Goal: Transaction & Acquisition: Obtain resource

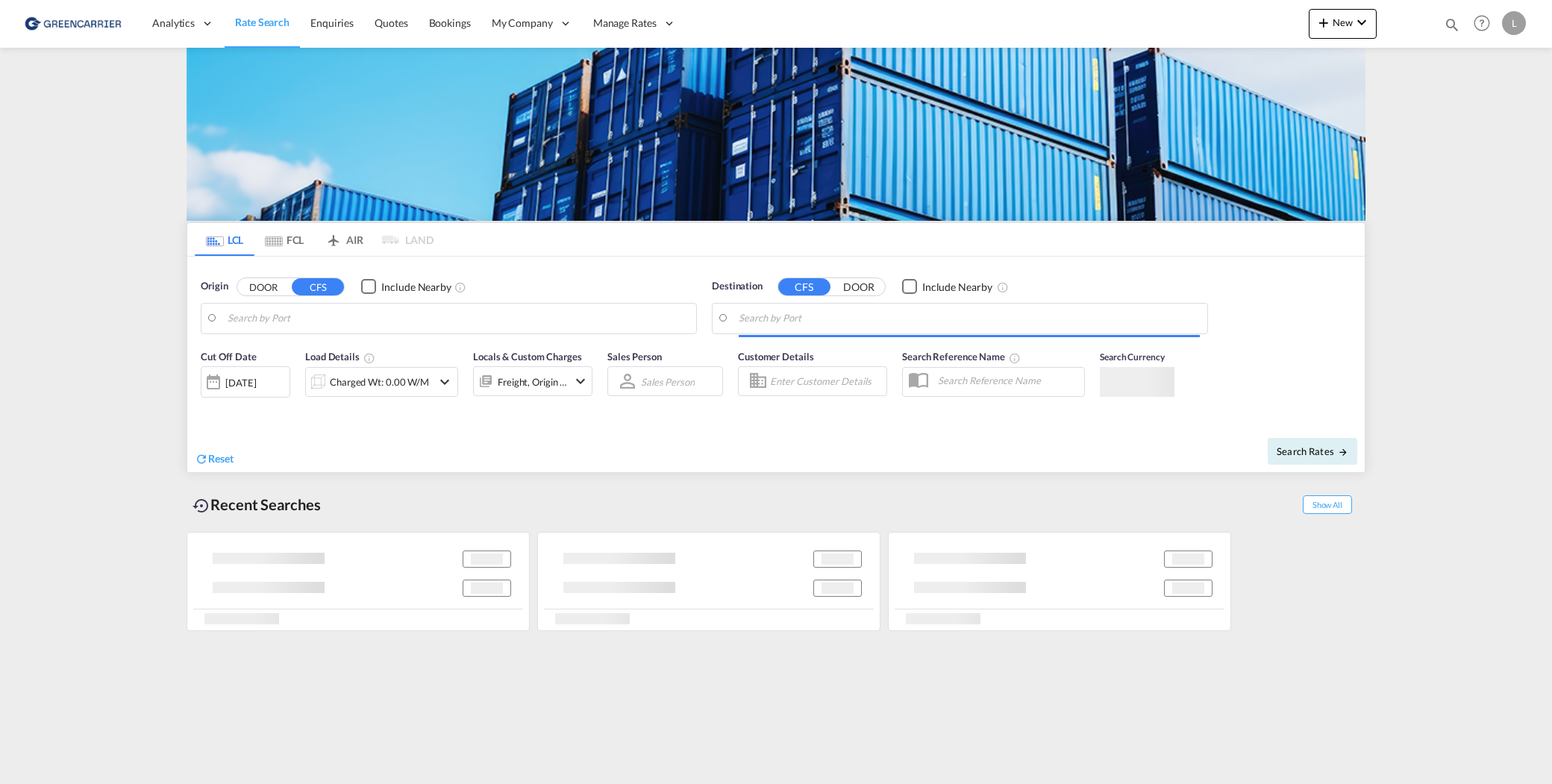
type input "[GEOGRAPHIC_DATA], NOOSL"
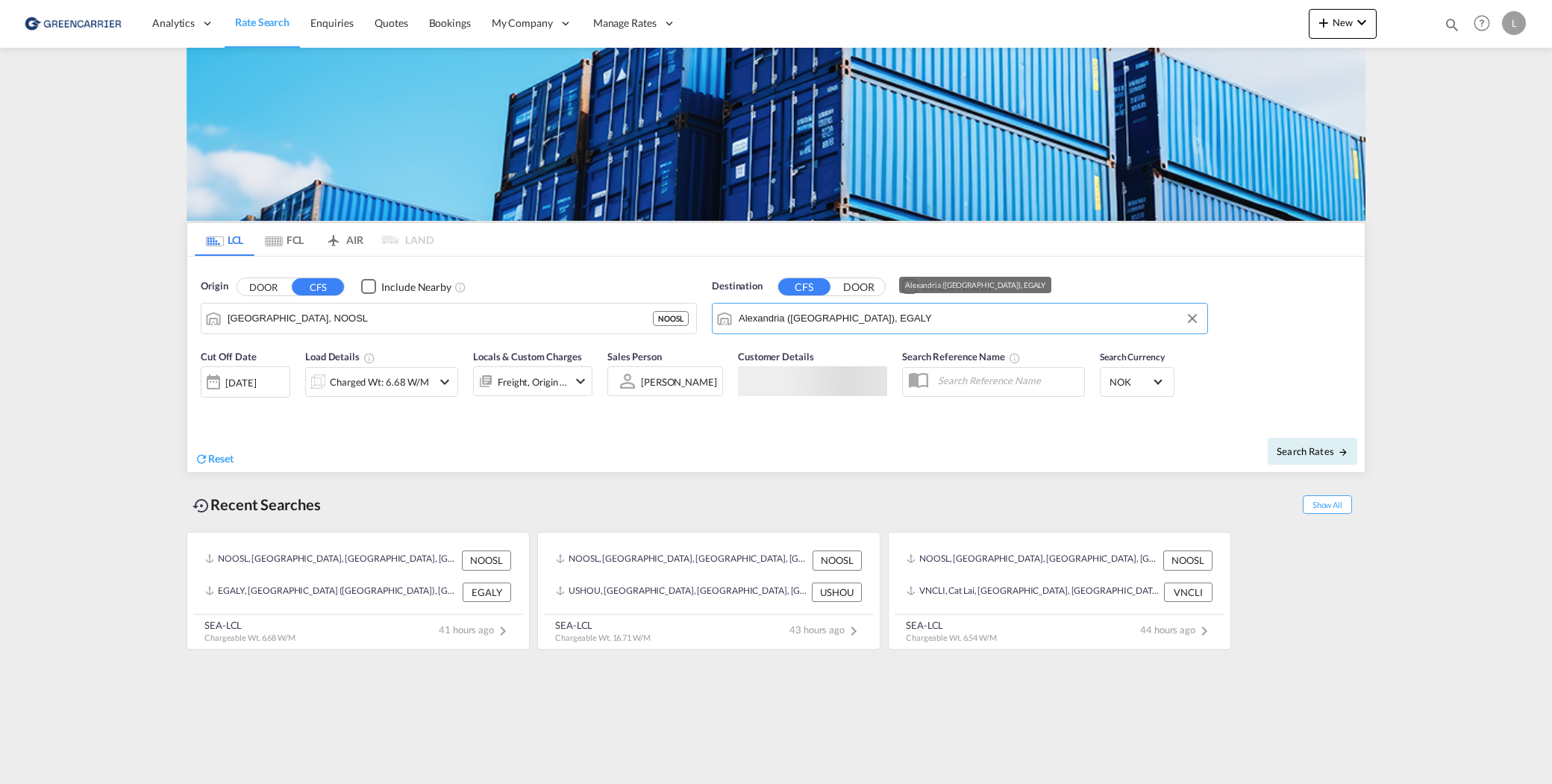
click at [821, 320] on input "Alexandria ([GEOGRAPHIC_DATA]), EGALY" at bounding box center [969, 319] width 461 height 22
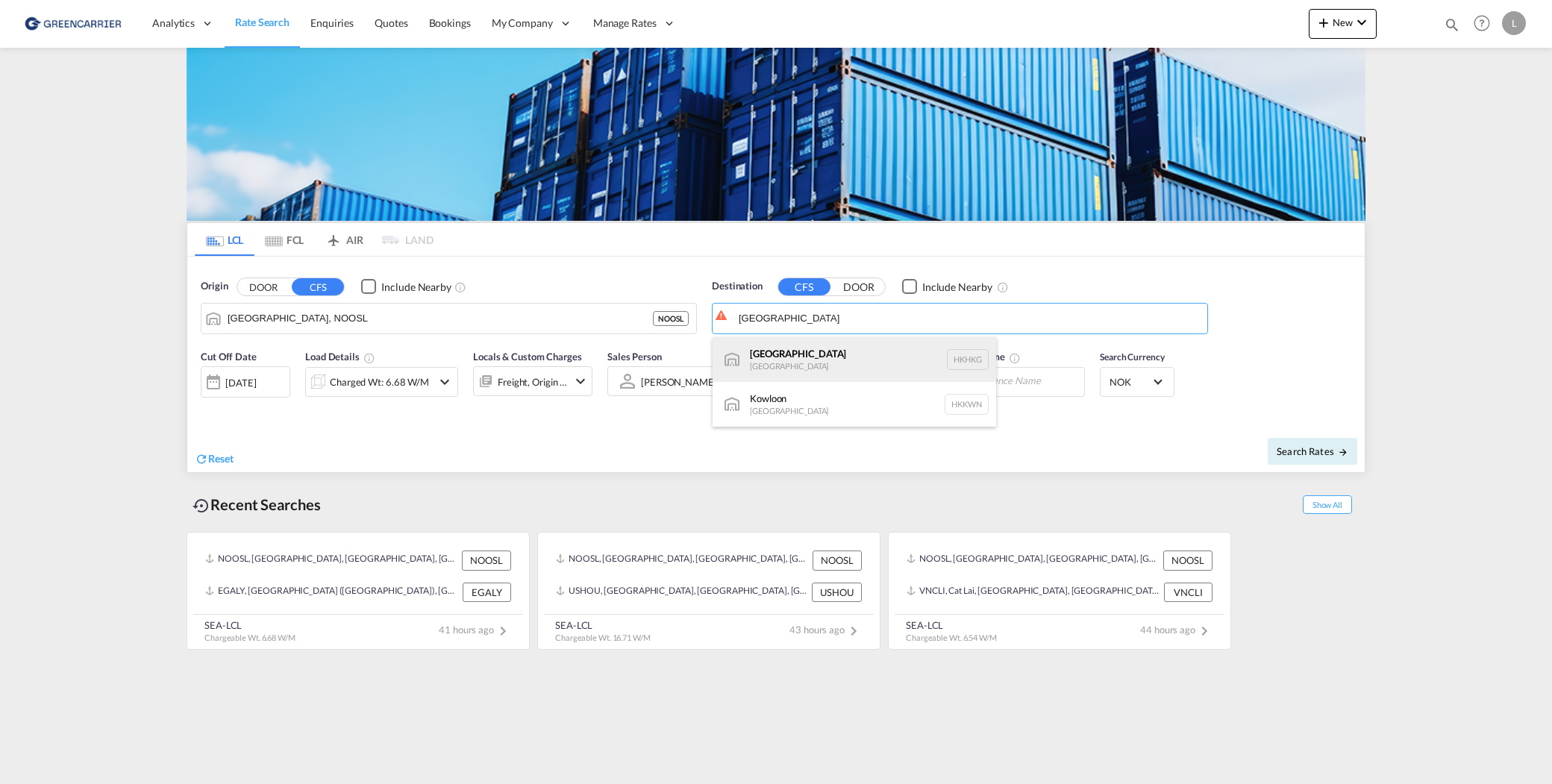
click at [851, 363] on div "[GEOGRAPHIC_DATA] [GEOGRAPHIC_DATA] [GEOGRAPHIC_DATA]" at bounding box center [854, 360] width 284 height 45
type input "[GEOGRAPHIC_DATA], HKHKG"
click at [361, 382] on div "Charged Wt: 6.68 W/M" at bounding box center [379, 382] width 99 height 21
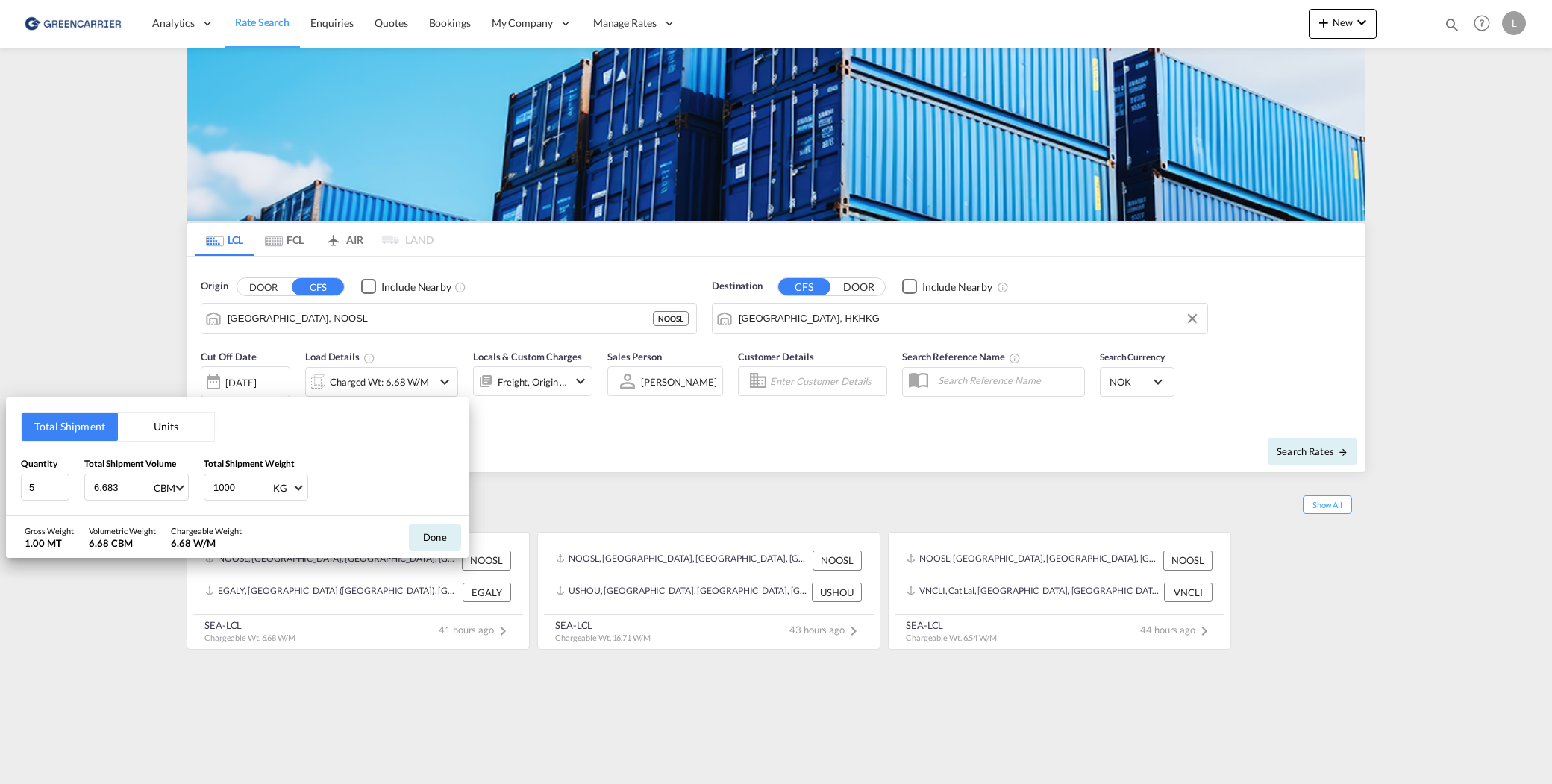
drag, startPoint x: 133, startPoint y: 492, endPoint x: 3, endPoint y: 481, distance: 130.5
click at [3, 481] on div "Total Shipment Units Quantity 5 Total Shipment Volume 6.683 CBM CBM CFT Total S…" at bounding box center [776, 392] width 1552 height 784
type input "5.89"
click at [452, 533] on button "Done" at bounding box center [435, 538] width 52 height 27
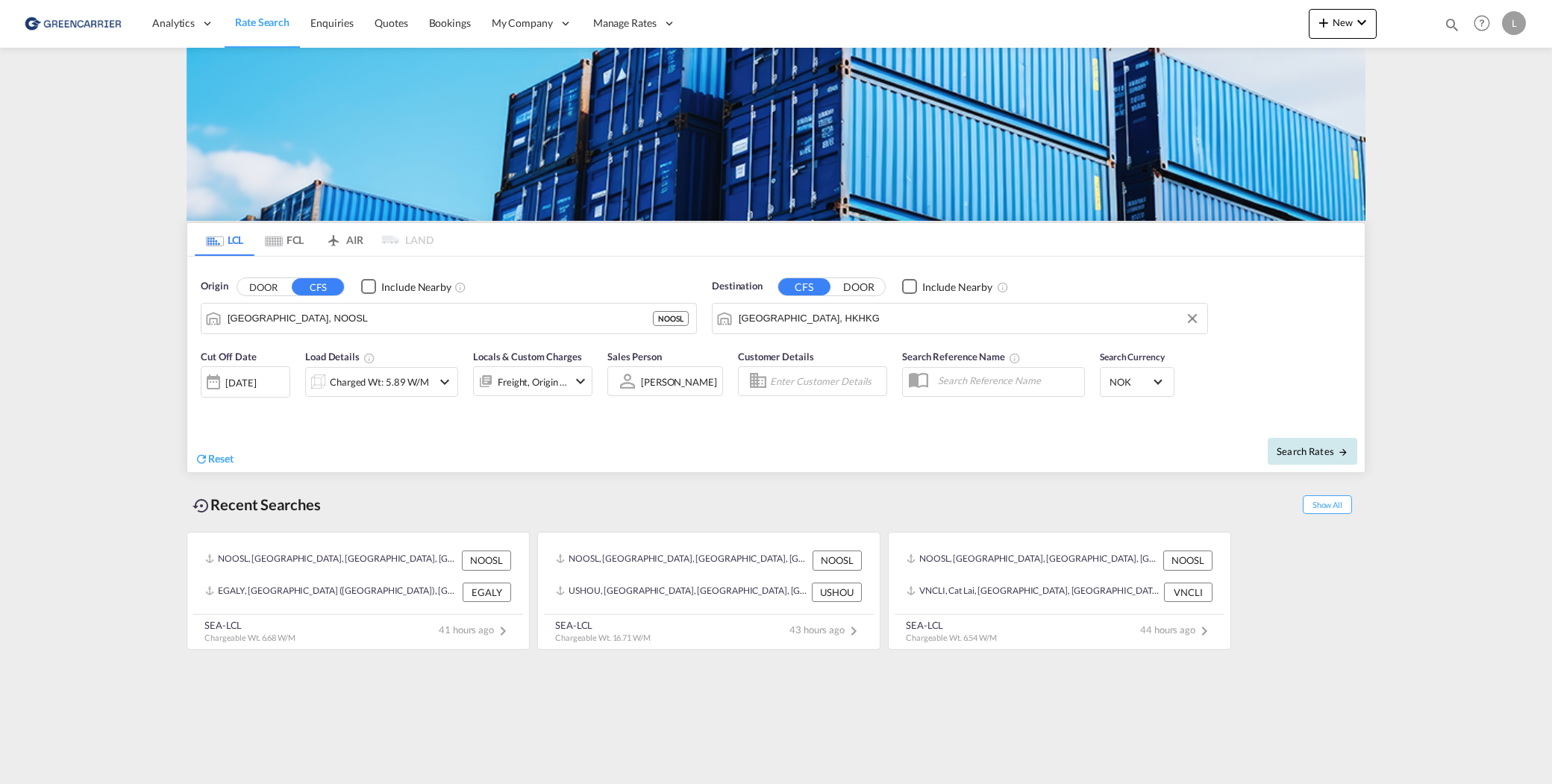
click at [1292, 454] on span "Search Rates" at bounding box center [1313, 452] width 72 height 12
type input "NOOSL to HKHKG / [DATE]"
